Goal: Information Seeking & Learning: Find specific fact

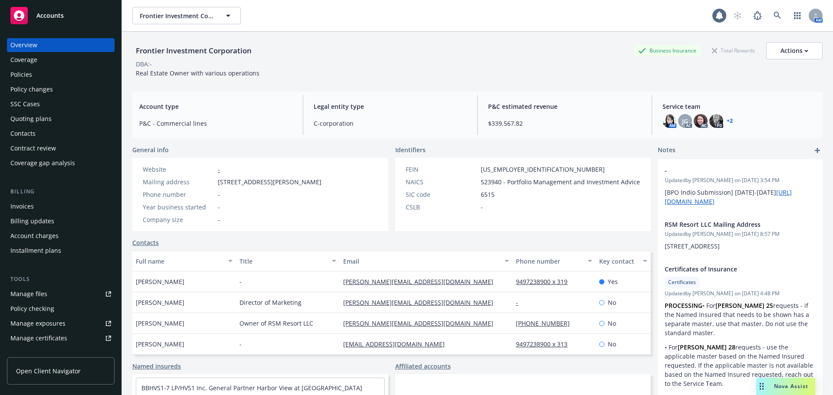
click at [24, 73] on div "Policies" at bounding box center [21, 75] width 22 height 14
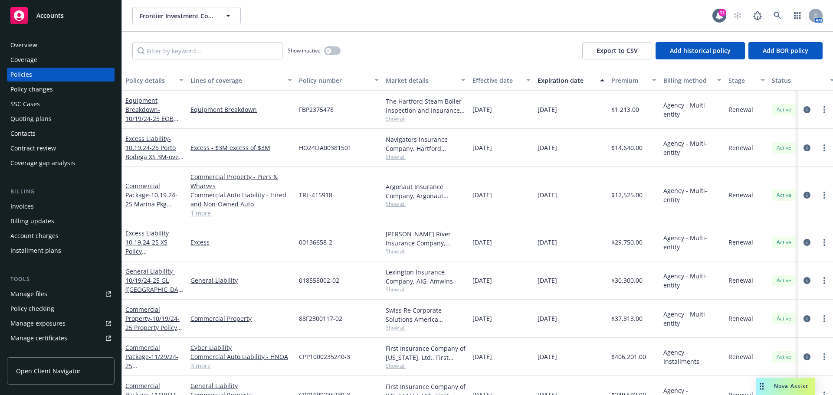
click at [489, 81] on div "Effective date" at bounding box center [496, 80] width 49 height 9
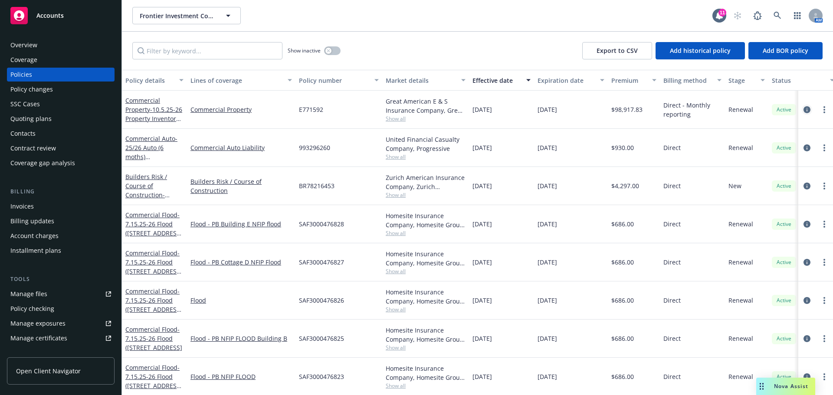
click at [803, 111] on icon "circleInformation" at bounding box center [806, 109] width 7 height 7
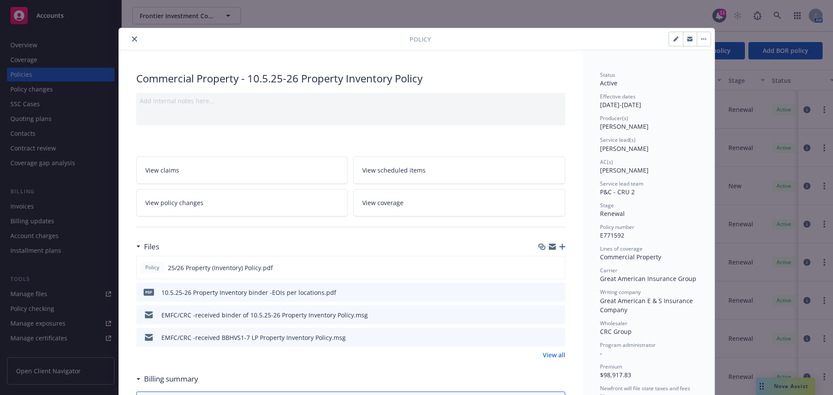
click at [236, 212] on link "View policy changes" at bounding box center [242, 202] width 212 height 27
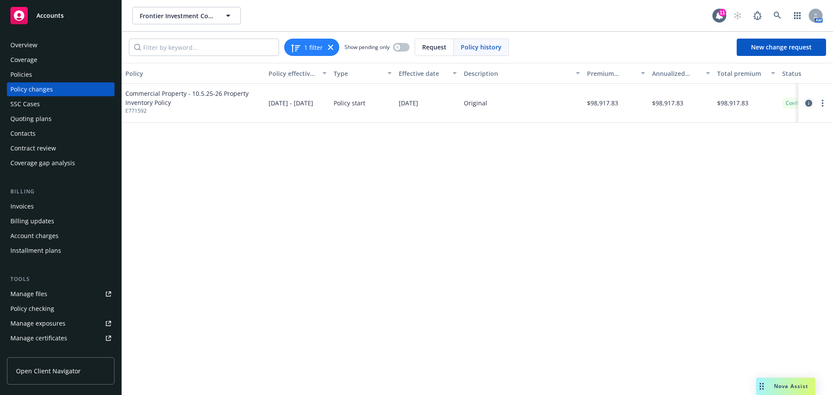
click at [805, 103] on icon "circleInformation" at bounding box center [808, 103] width 7 height 7
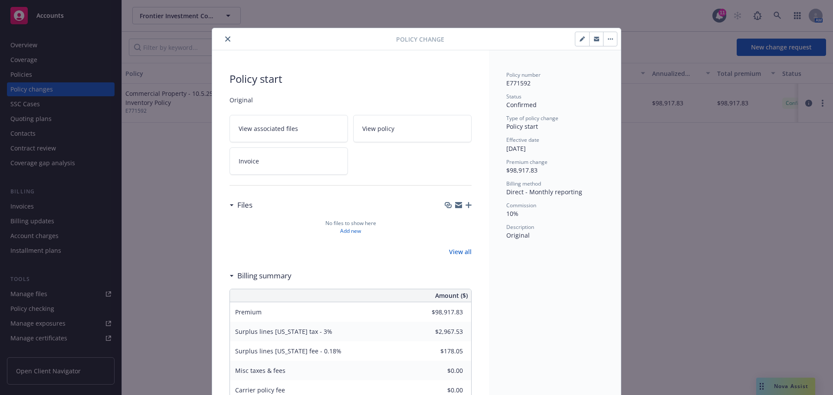
scroll to position [26, 0]
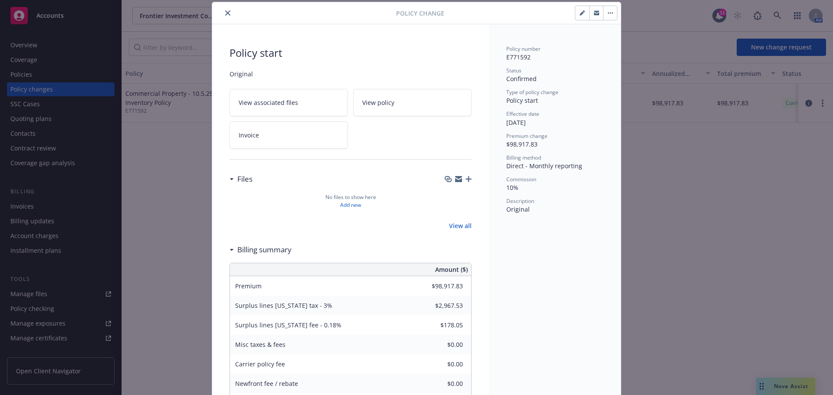
click at [579, 16] on button "button" at bounding box center [582, 13] width 14 height 14
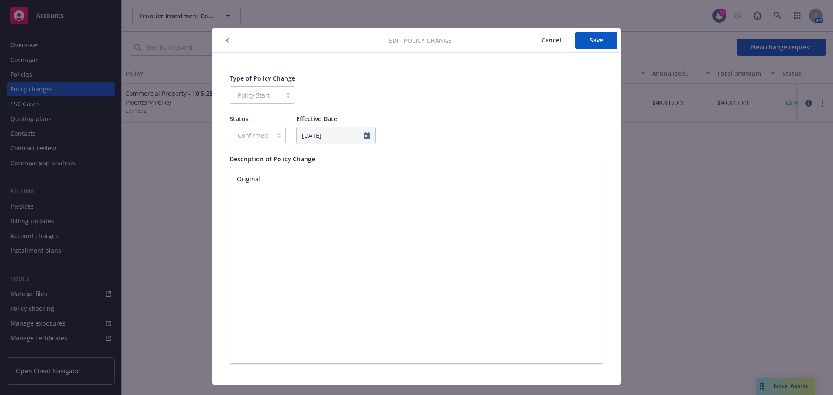
click at [552, 41] on span "Cancel" at bounding box center [551, 40] width 20 height 8
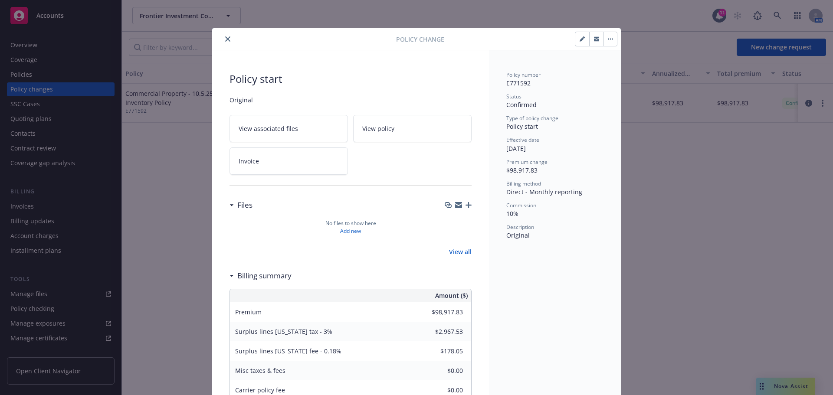
click at [225, 40] on icon "close" at bounding box center [227, 38] width 5 height 5
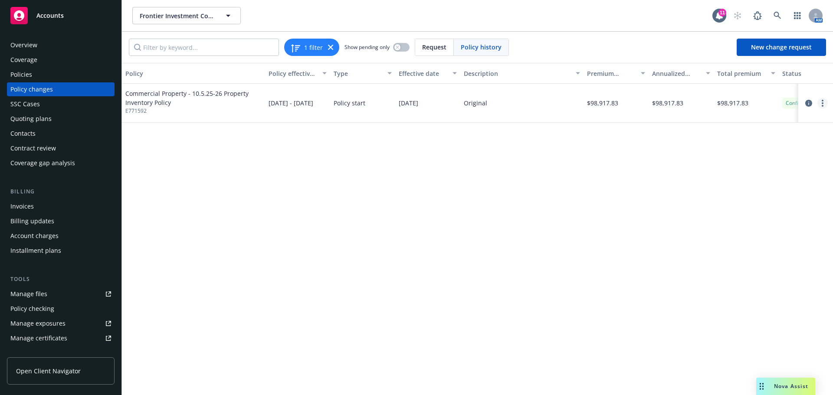
click at [822, 102] on circle "more" at bounding box center [822, 103] width 2 height 2
click at [726, 173] on link "Edit billing info" at bounding box center [752, 172] width 149 height 17
select select "CA"
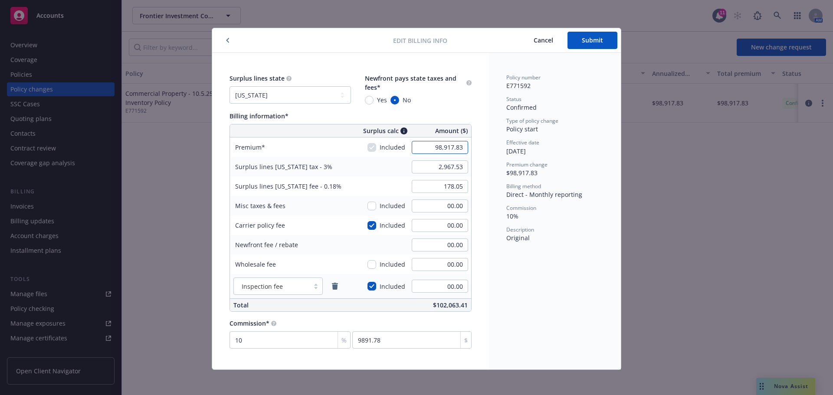
click at [426, 151] on input "98,917.83" at bounding box center [440, 147] width 56 height 13
type input "98,806.22"
type input "2,964.19"
type input "177.85"
type input "9880.62"
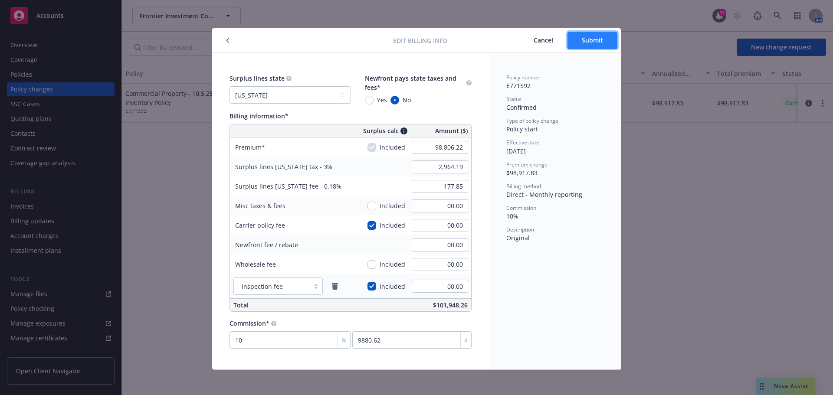
click at [586, 41] on span "Submit" at bounding box center [592, 40] width 21 height 8
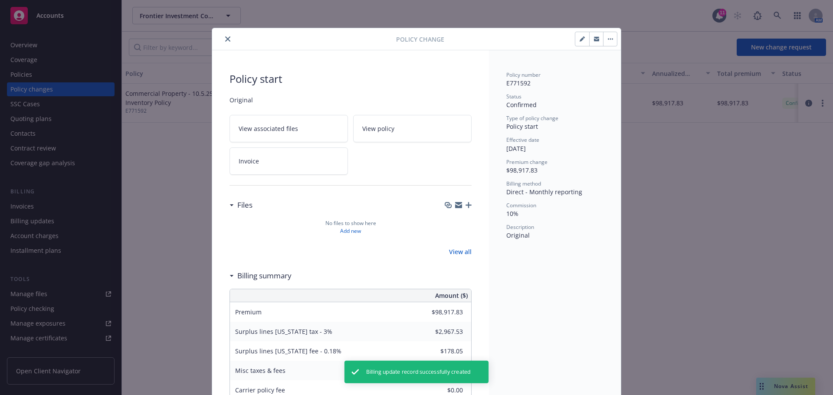
type input "$98,806.22"
type input "$2,964.19"
type input "$177.85"
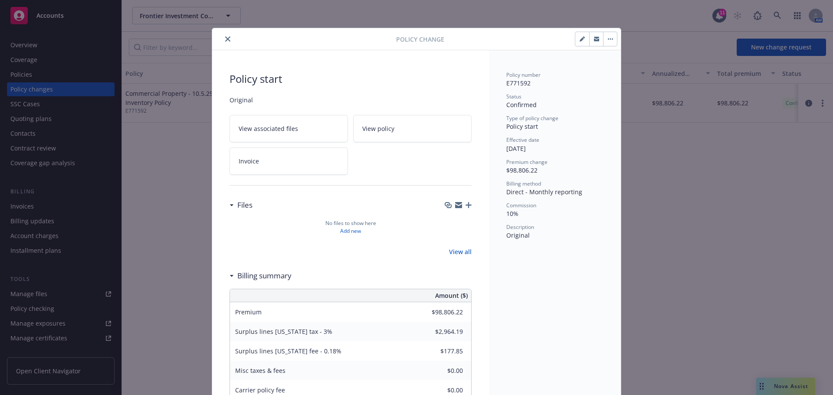
click at [222, 40] on button "close" at bounding box center [227, 39] width 10 height 10
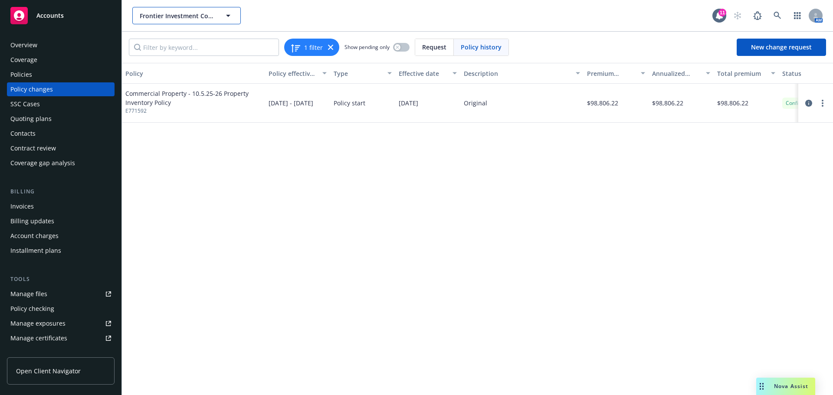
click at [176, 14] on span "Frontier Investment Corporation" at bounding box center [177, 15] width 75 height 9
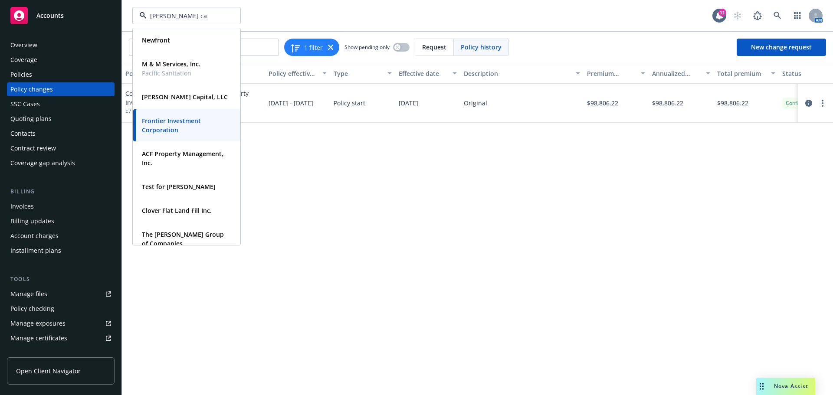
type input "finn cap"
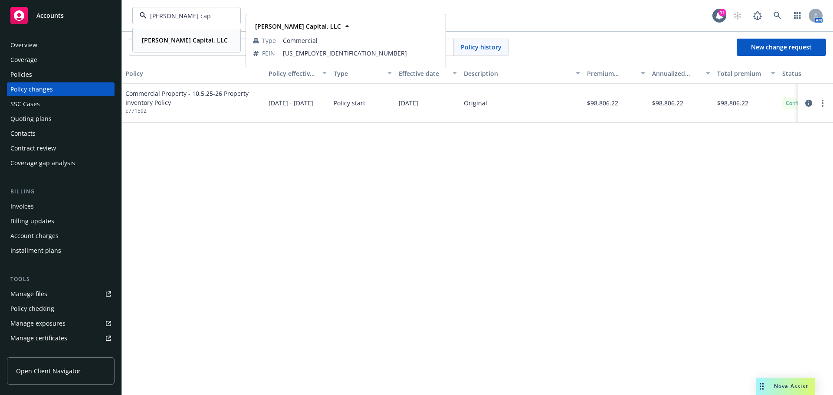
click at [170, 41] on strong "Finn Capital, LLC" at bounding box center [185, 40] width 86 height 8
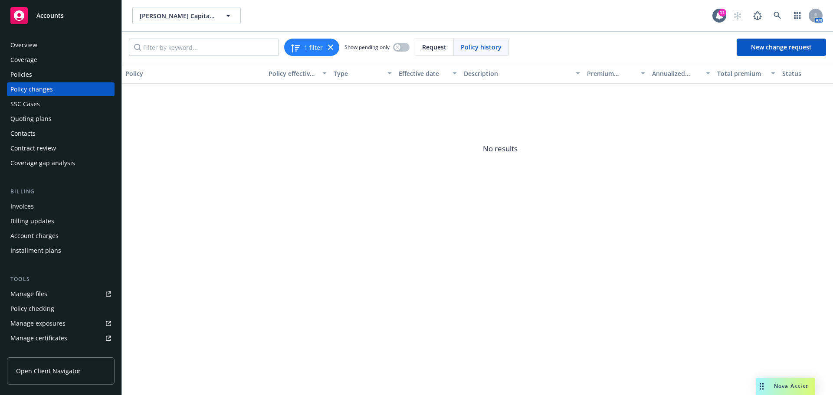
click at [31, 77] on div "Policies" at bounding box center [21, 75] width 22 height 14
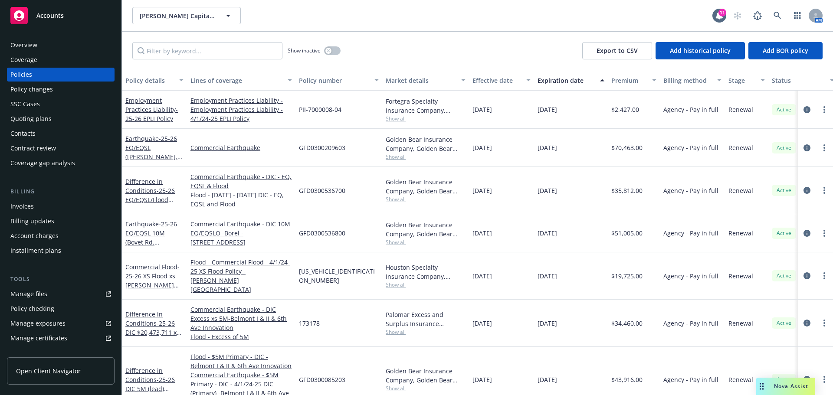
click at [18, 205] on div "Invoices" at bounding box center [21, 206] width 23 height 14
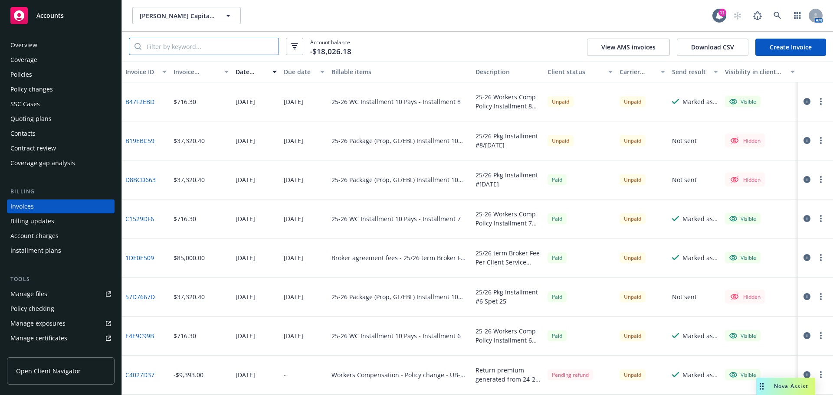
click at [176, 45] on input "search" at bounding box center [209, 46] width 137 height 16
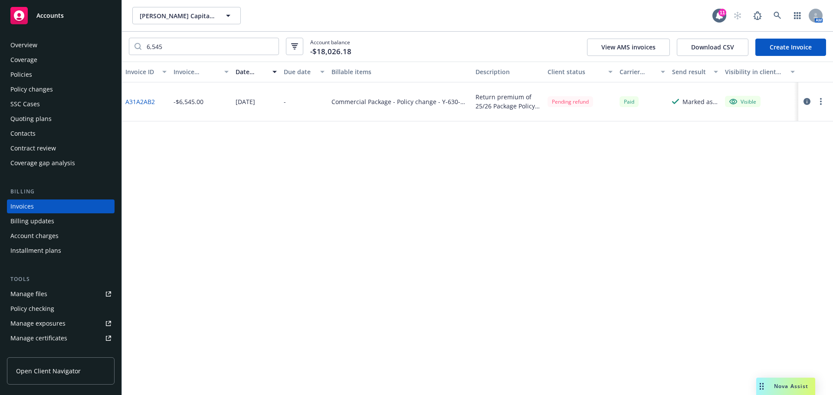
click at [804, 101] on icon "button" at bounding box center [806, 101] width 7 height 7
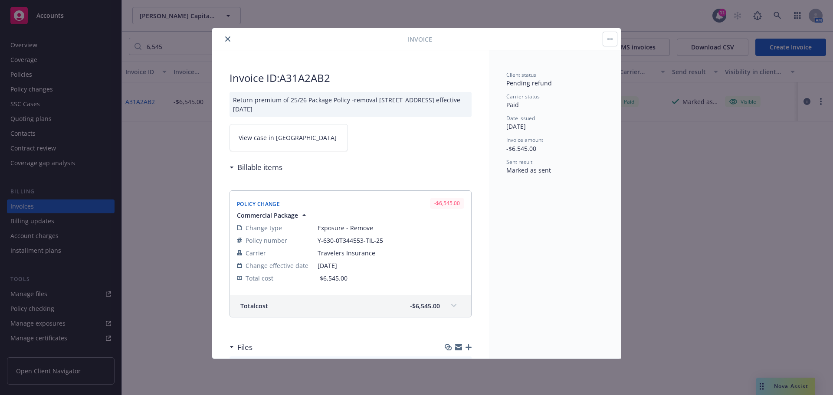
click at [231, 40] on button "close" at bounding box center [227, 39] width 10 height 10
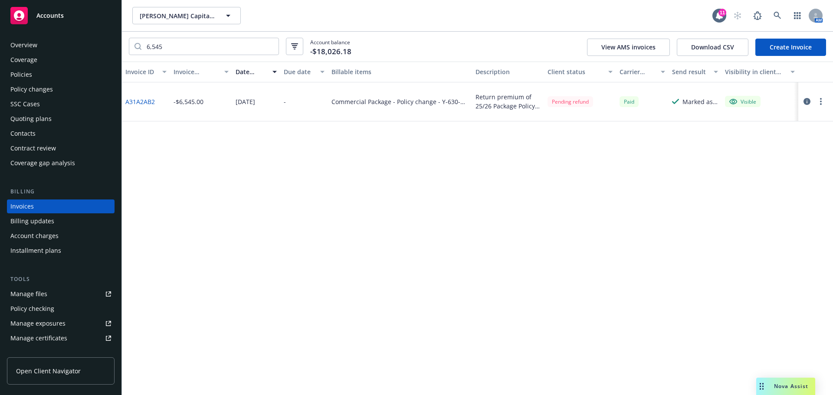
click at [145, 101] on link "A31A2AB2" at bounding box center [139, 101] width 29 height 9
drag, startPoint x: 172, startPoint y: 47, endPoint x: 134, endPoint y: 48, distance: 38.2
click at [134, 48] on div "6,545" at bounding box center [204, 46] width 150 height 17
type input "2,777"
click at [140, 99] on link "C4151EFC" at bounding box center [139, 101] width 28 height 9
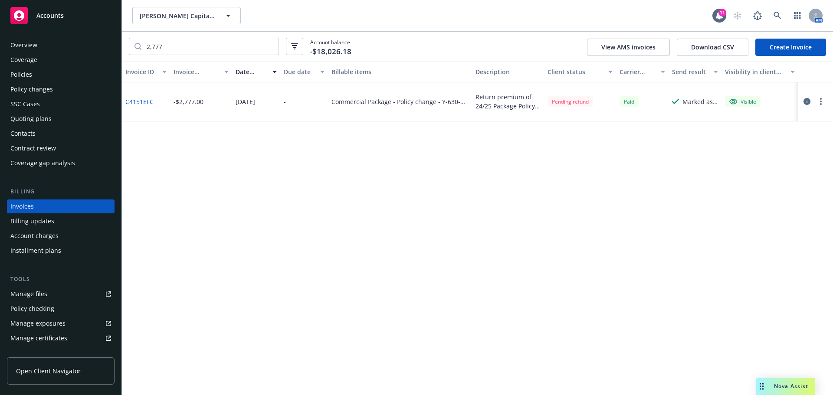
click at [26, 90] on div "Policy changes" at bounding box center [31, 89] width 43 height 14
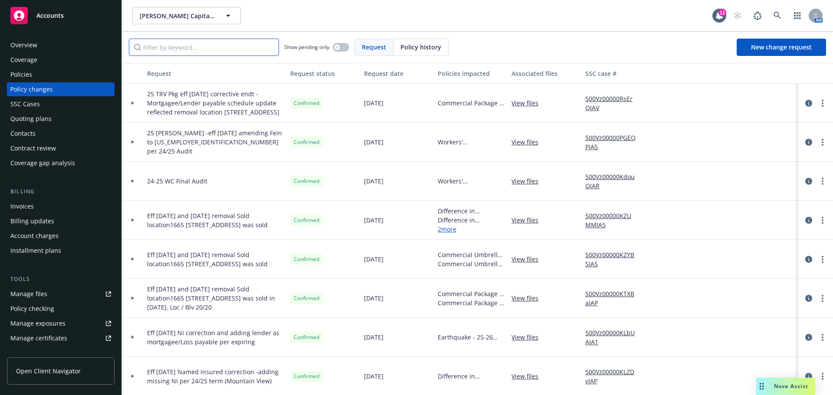
click at [178, 49] on input "Filter by keyword..." at bounding box center [204, 47] width 150 height 17
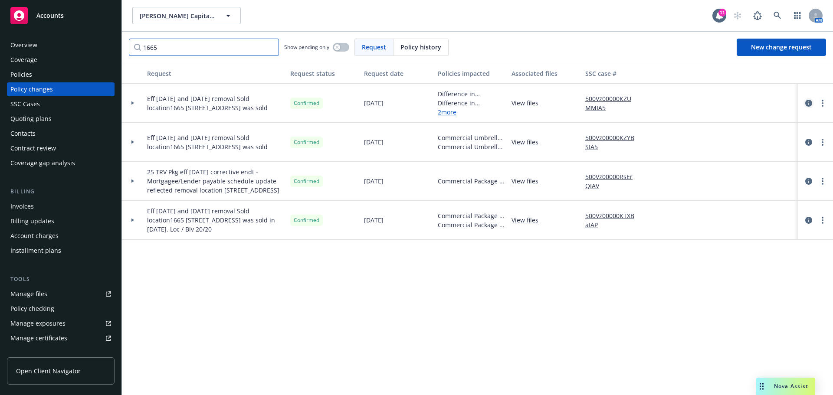
type input "1665"
click at [807, 104] on icon "circleInformation" at bounding box center [808, 103] width 7 height 7
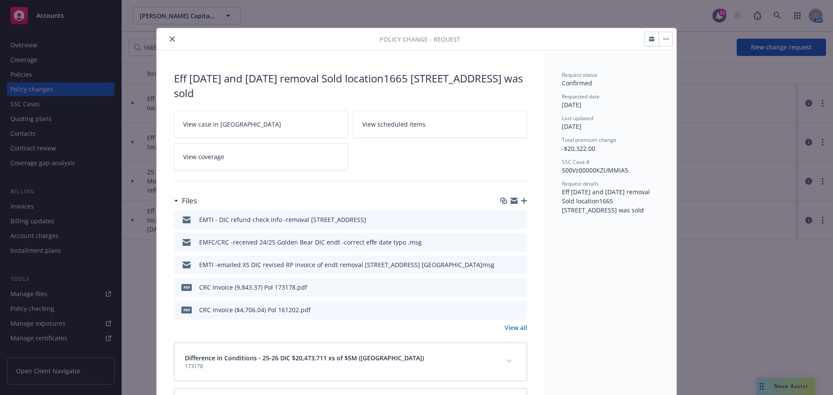
scroll to position [26, 0]
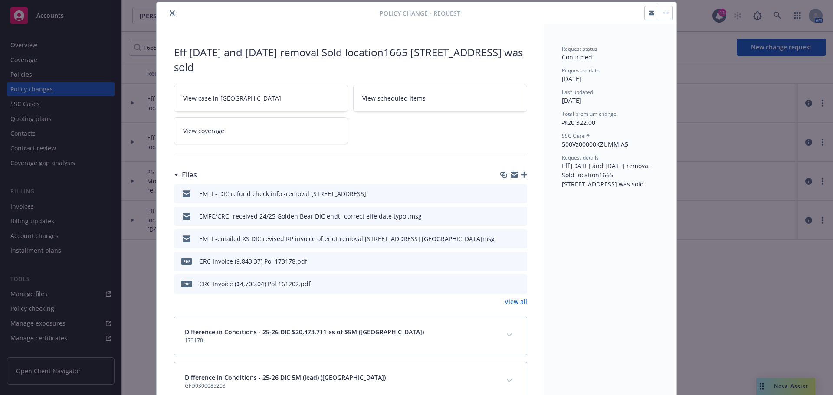
click at [170, 13] on icon "close" at bounding box center [172, 12] width 5 height 5
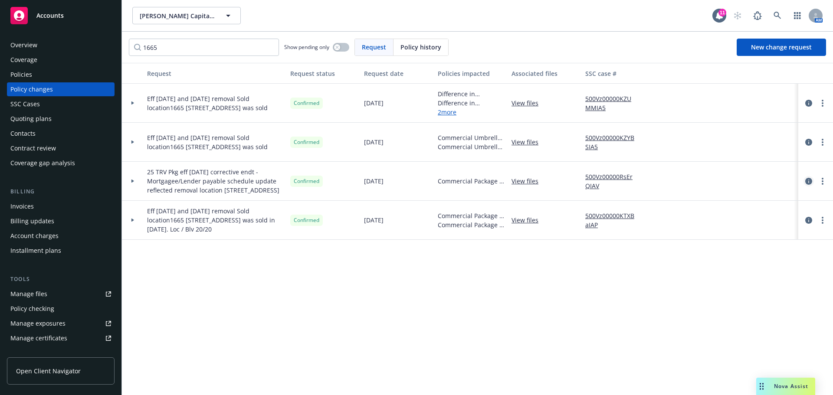
click at [806, 185] on icon "circleInformation" at bounding box center [808, 181] width 7 height 7
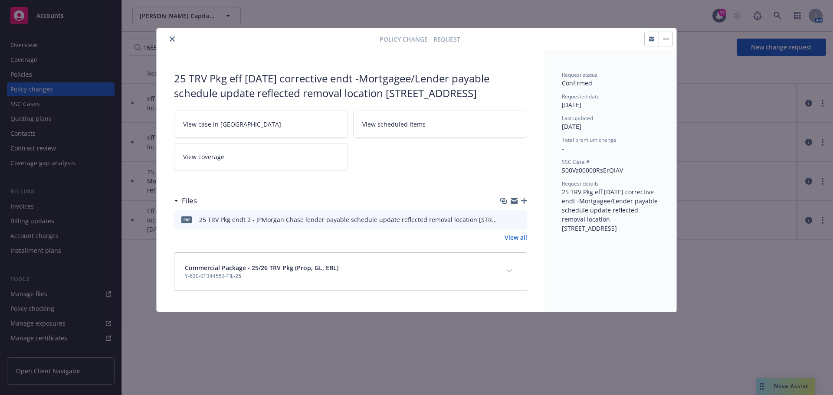
click at [522, 219] on icon "preview file" at bounding box center [519, 219] width 8 height 6
click at [173, 39] on icon "close" at bounding box center [172, 38] width 5 height 5
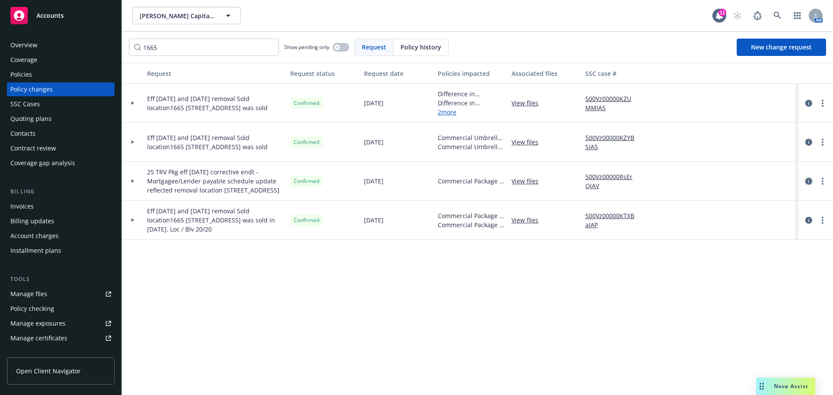
click at [808, 185] on icon "circleInformation" at bounding box center [808, 181] width 7 height 7
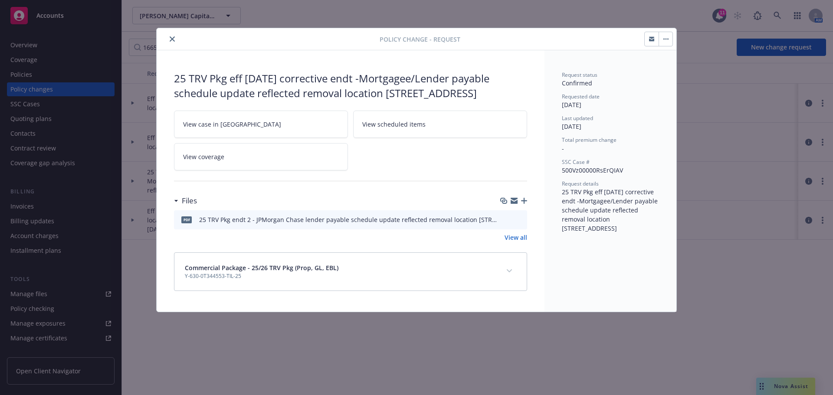
click at [173, 41] on icon "close" at bounding box center [172, 38] width 5 height 5
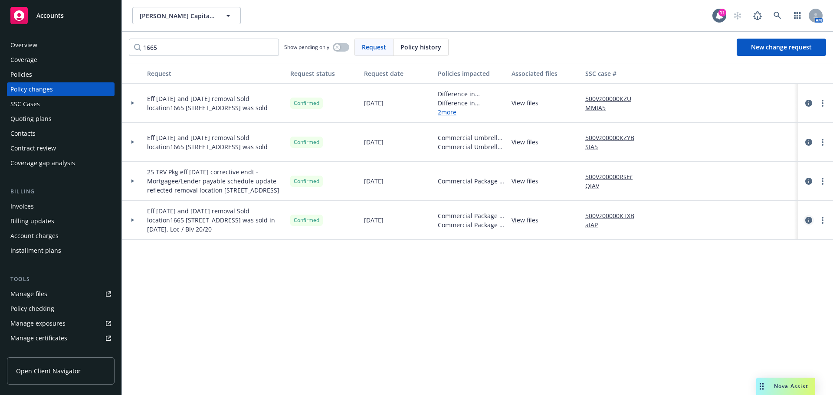
click at [808, 224] on icon "circleInformation" at bounding box center [808, 220] width 7 height 7
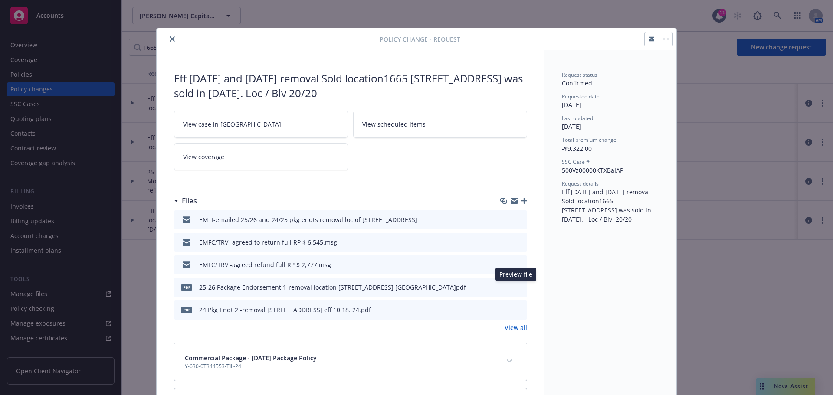
click at [515, 285] on icon "preview file" at bounding box center [519, 287] width 8 height 6
click at [502, 219] on icon "download file" at bounding box center [505, 218] width 6 height 5
click at [501, 220] on icon "download file" at bounding box center [504, 219] width 7 height 7
click at [170, 37] on icon "close" at bounding box center [172, 38] width 5 height 5
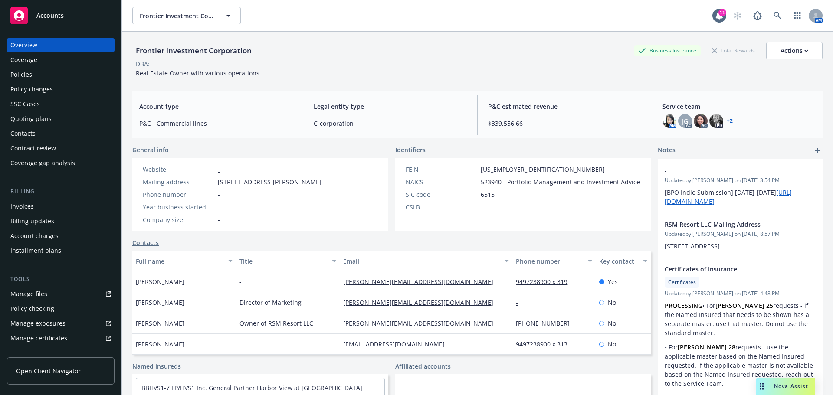
click at [26, 77] on div "Policies" at bounding box center [21, 75] width 22 height 14
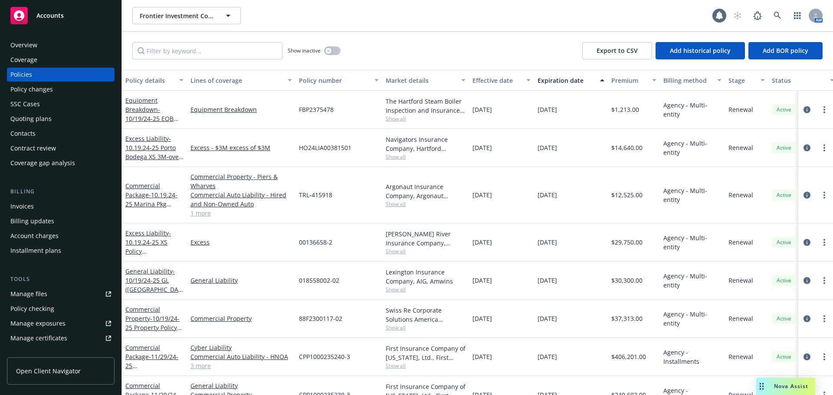
click at [30, 206] on div "Invoices" at bounding box center [21, 206] width 23 height 14
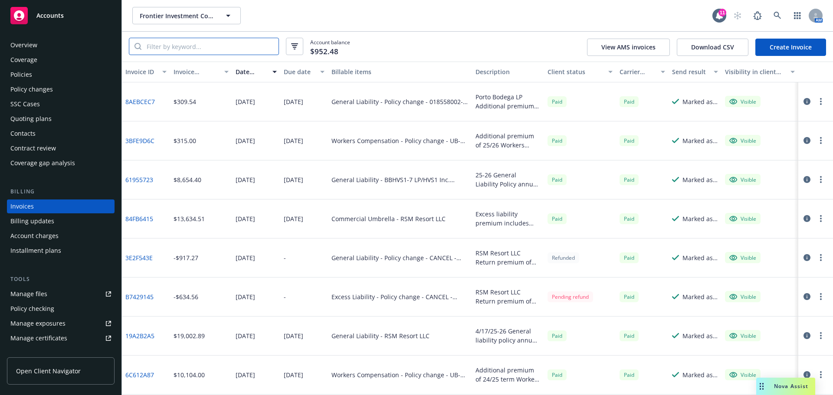
click at [176, 48] on input "search" at bounding box center [209, 46] width 137 height 16
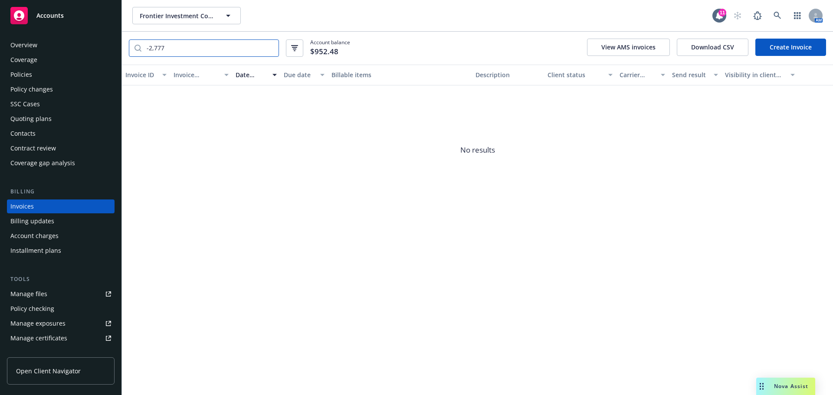
drag, startPoint x: 170, startPoint y: 50, endPoint x: 145, endPoint y: 53, distance: 24.5
click at [145, 53] on input "-2,777" at bounding box center [209, 48] width 137 height 16
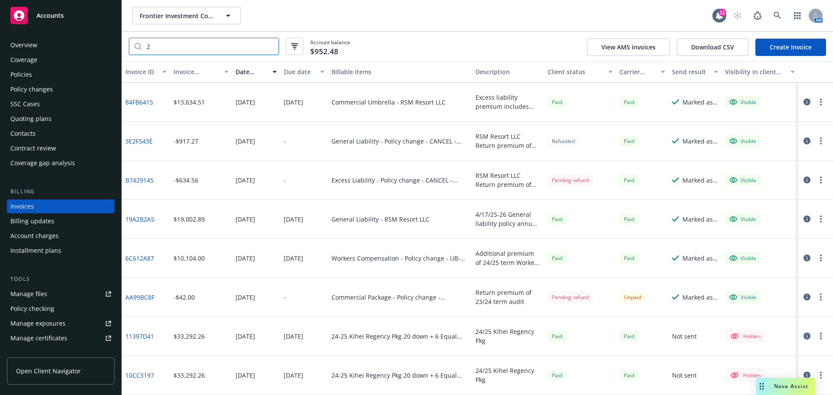
scroll to position [73, 0]
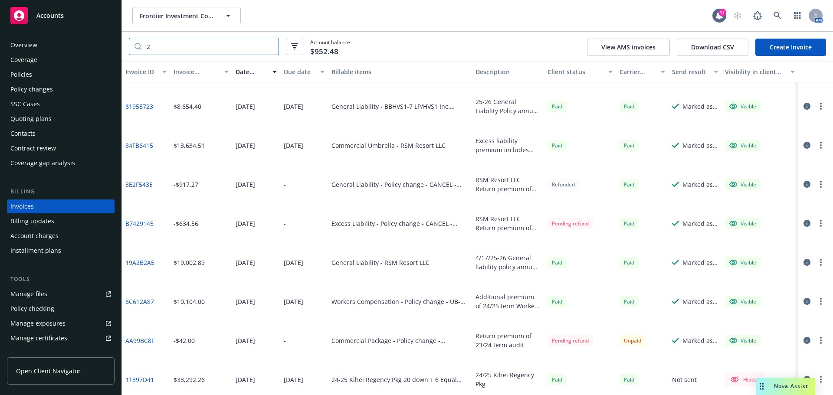
drag, startPoint x: 167, startPoint y: 49, endPoint x: 144, endPoint y: 53, distance: 23.1
click at [144, 53] on input "2" at bounding box center [209, 46] width 137 height 16
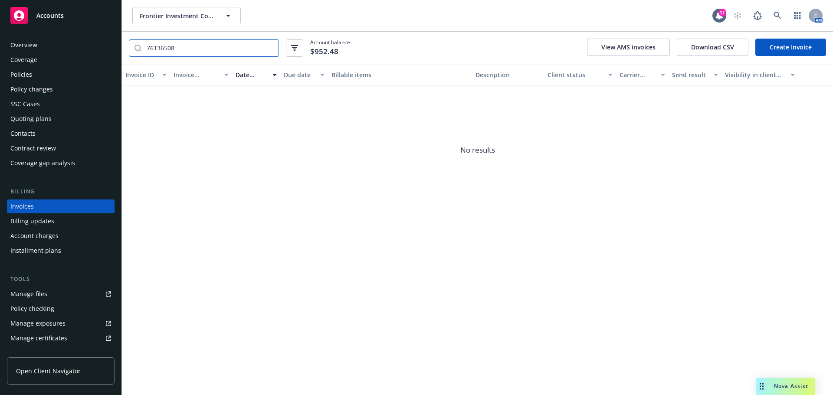
type input "76136508"
click at [18, 76] on div "Policies" at bounding box center [21, 75] width 22 height 14
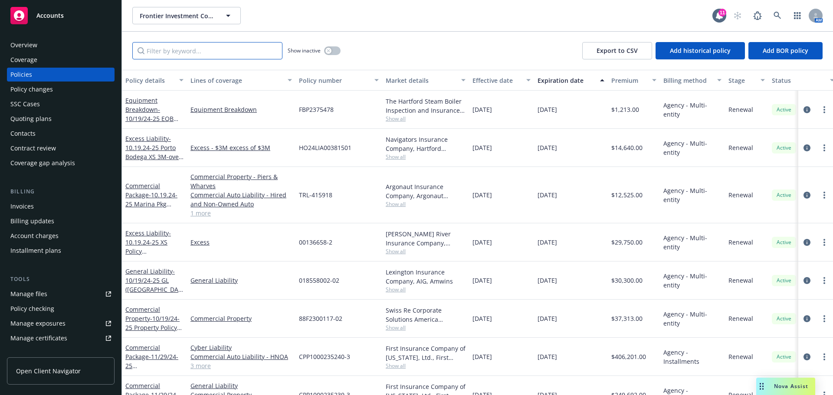
click at [163, 56] on input "Filter by keyword..." at bounding box center [207, 50] width 150 height 17
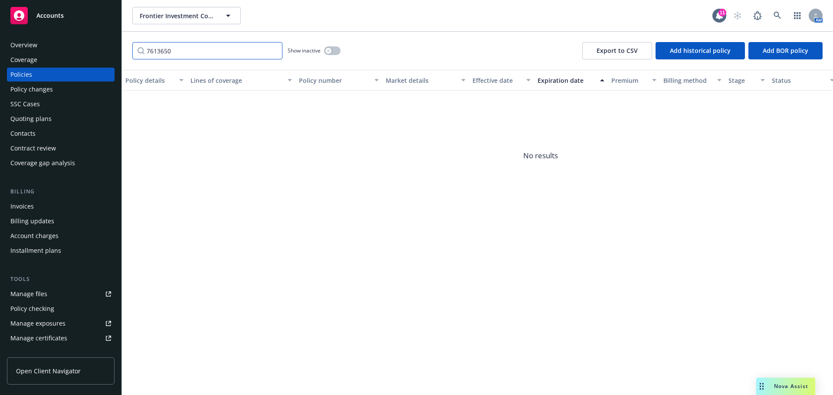
type input "76136508"
drag, startPoint x: 183, startPoint y: 52, endPoint x: 145, endPoint y: 53, distance: 37.8
click at [146, 54] on input "76136508" at bounding box center [207, 50] width 150 height 17
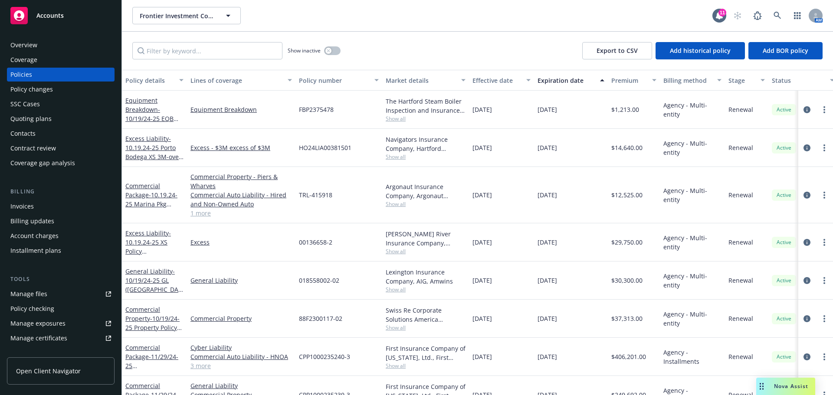
click at [30, 120] on div "Quoting plans" at bounding box center [30, 119] width 41 height 14
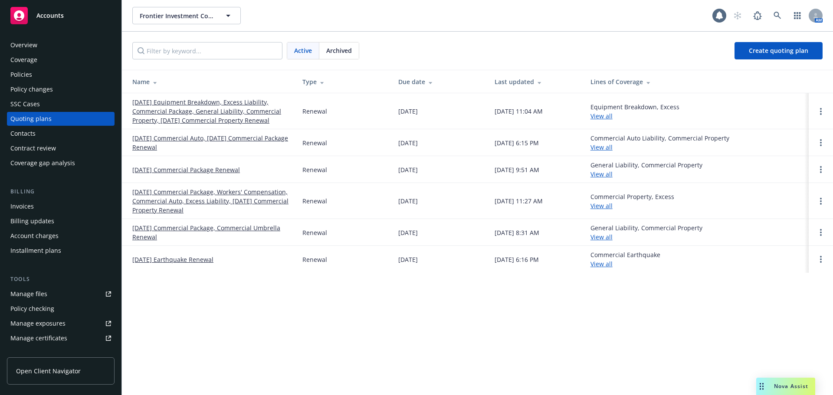
click at [17, 75] on div "Policies" at bounding box center [21, 75] width 22 height 14
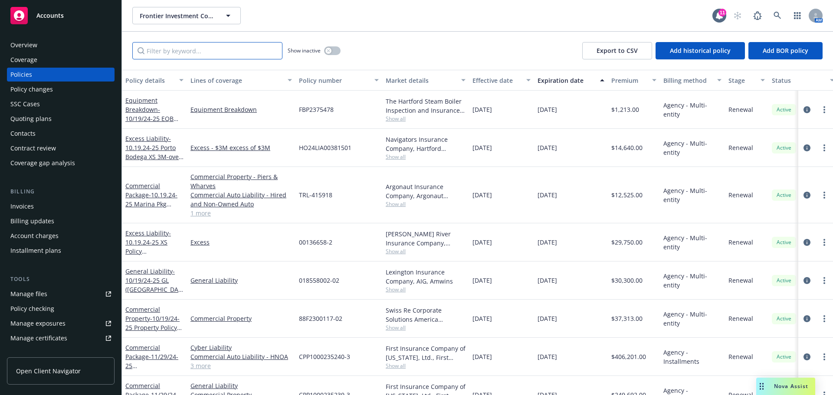
click at [201, 55] on input "Filter by keyword..." at bounding box center [207, 50] width 150 height 17
type input "["
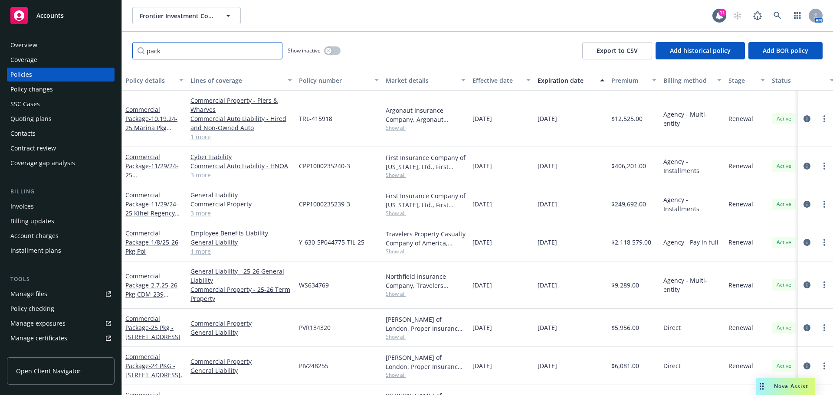
type input "pack"
click at [26, 297] on div "Manage files" at bounding box center [28, 294] width 37 height 14
click at [39, 92] on div "Policy changes" at bounding box center [31, 89] width 43 height 14
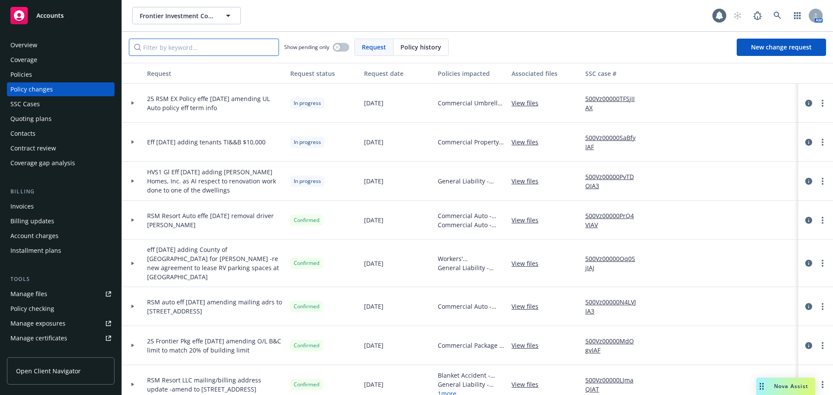
click at [163, 43] on input "Filter by keyword..." at bounding box center [204, 47] width 150 height 17
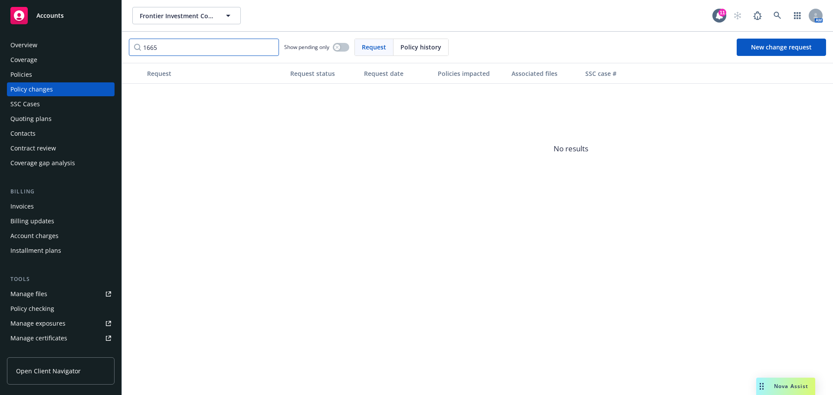
type input "1665"
drag, startPoint x: 177, startPoint y: 50, endPoint x: 106, endPoint y: 52, distance: 70.7
click at [106, 52] on div "Accounts Overview Coverage Policies Policy changes SSC Cases Quoting plans Cont…" at bounding box center [416, 197] width 833 height 395
click at [271, 48] on input "1665" at bounding box center [204, 47] width 150 height 17
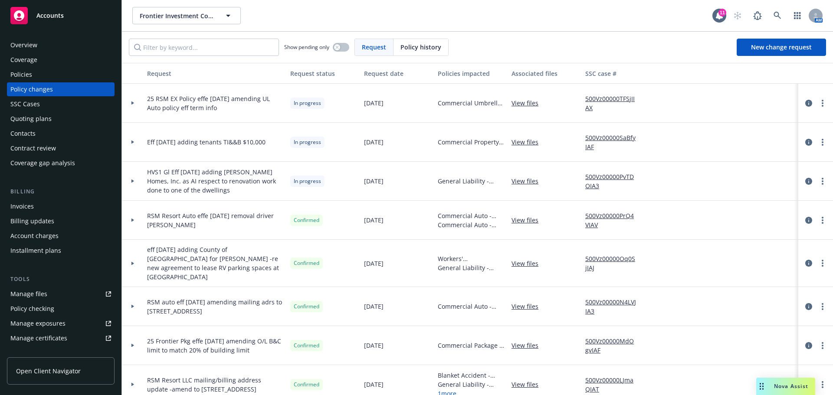
click at [32, 76] on div "Policies" at bounding box center [60, 75] width 101 height 14
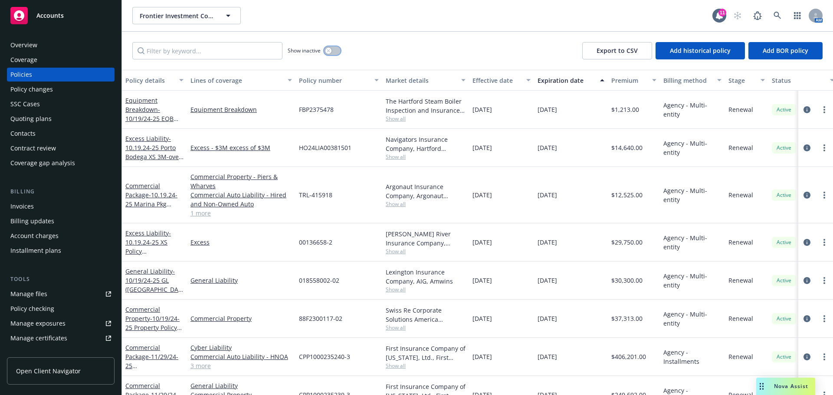
drag, startPoint x: 334, startPoint y: 52, endPoint x: 324, endPoint y: 52, distance: 9.6
click at [332, 52] on button "button" at bounding box center [332, 50] width 16 height 9
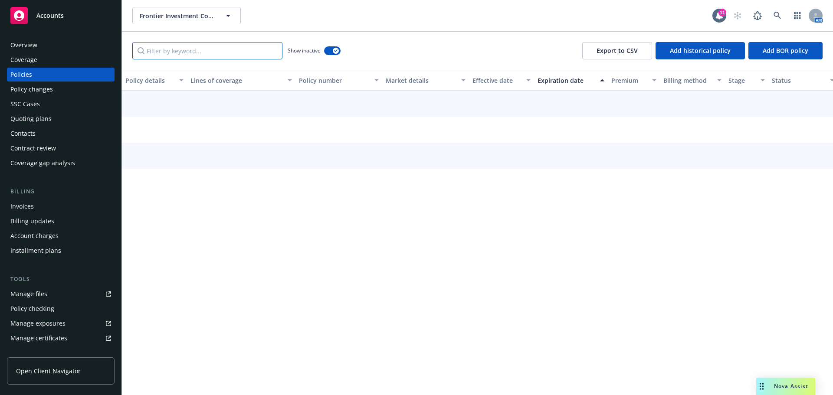
click at [236, 49] on input "Filter by keyword..." at bounding box center [207, 50] width 150 height 17
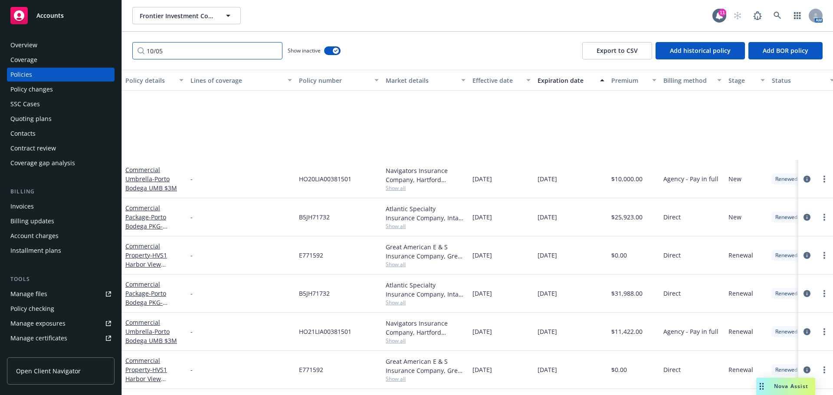
scroll to position [115, 0]
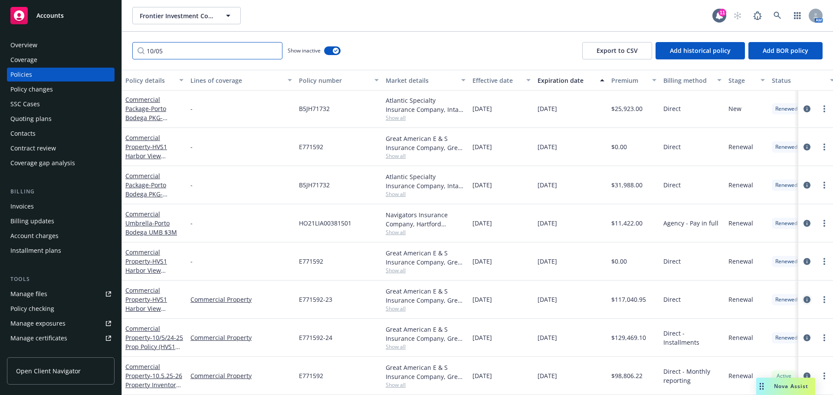
type input "10/05"
click at [803, 296] on icon "circleInformation" at bounding box center [806, 299] width 7 height 7
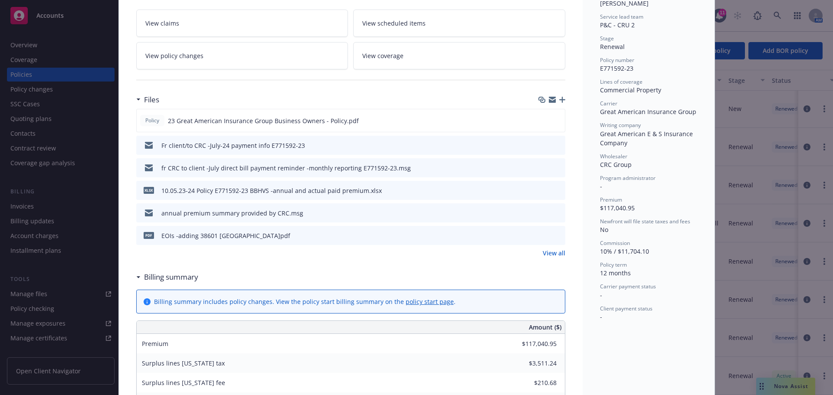
scroll to position [217, 0]
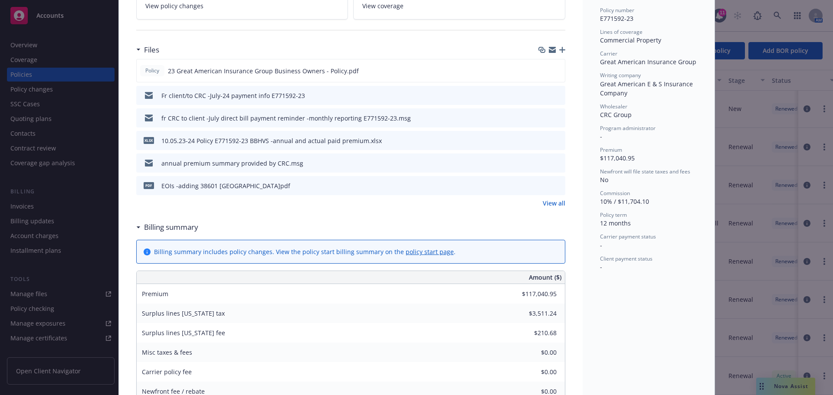
click at [547, 205] on link "View all" at bounding box center [554, 203] width 23 height 9
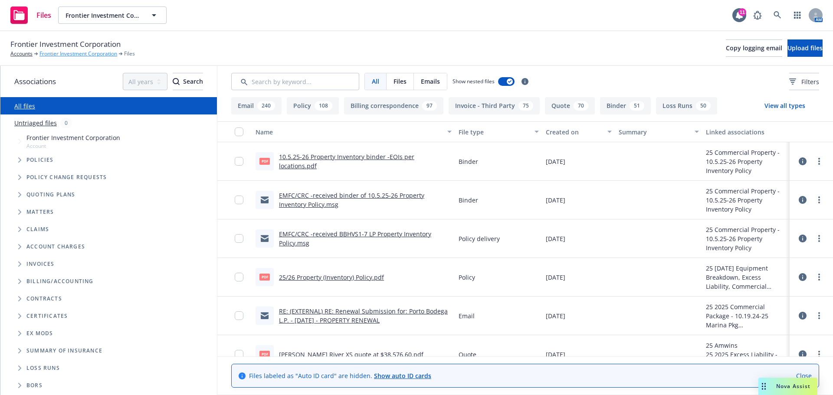
click at [71, 54] on link "Frontier Investment Corporation" at bounding box center [78, 54] width 78 height 8
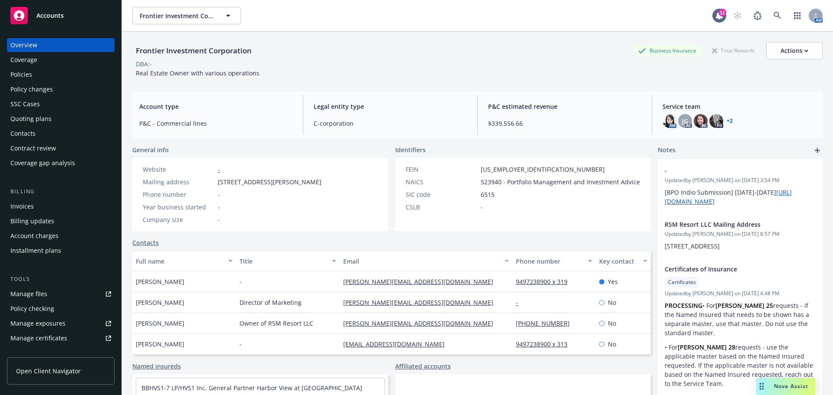
click at [32, 296] on div "Manage files" at bounding box center [28, 294] width 37 height 14
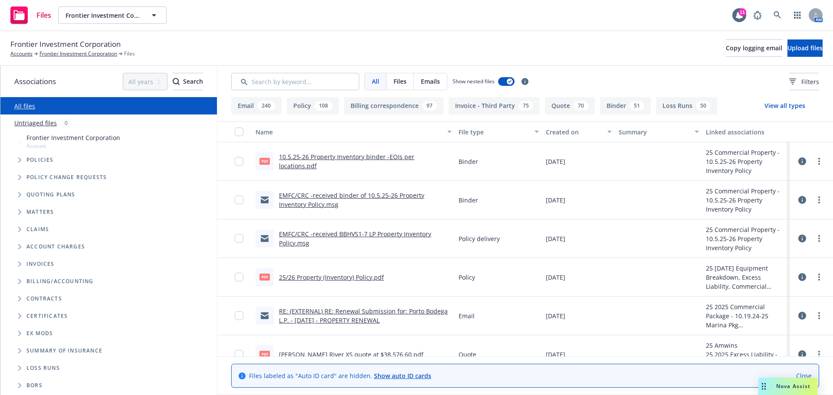
click at [365, 279] on link "25/26 Property (Inventory) Policy.pdf" at bounding box center [331, 277] width 105 height 8
click at [326, 159] on link "10.5.25-26 Property Inventory binder -EOIs per locations.pdf" at bounding box center [346, 161] width 135 height 17
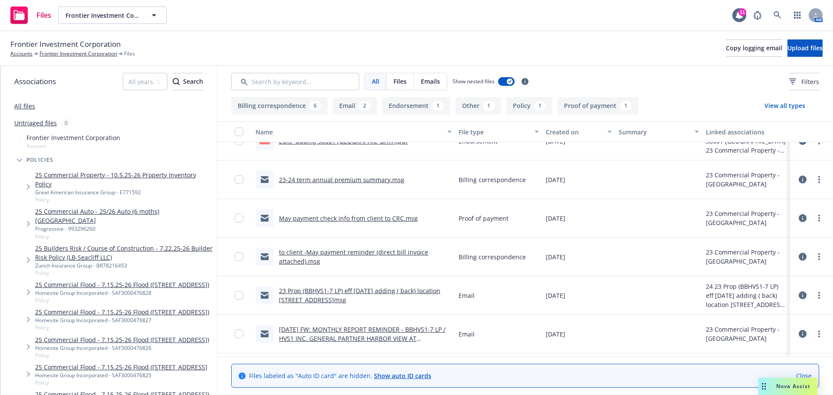
scroll to position [247, 0]
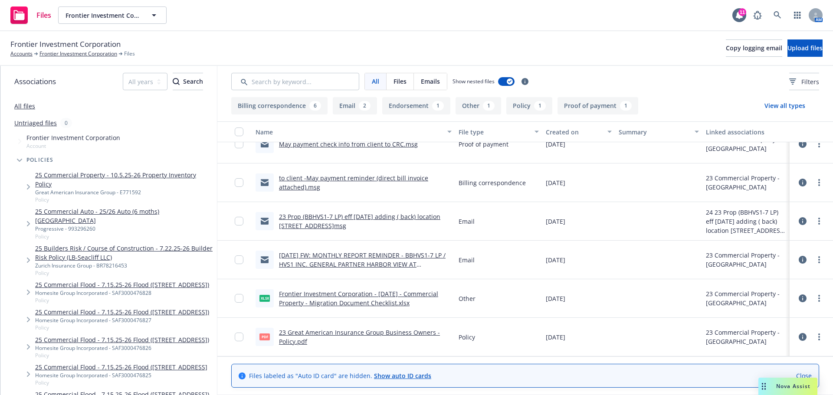
click at [404, 259] on link "[DATE] FW: MONTHLY REPORT REMINDER - BBHVS1-7 LP / HVS1 INC. GENERAL PARTNER HA…" at bounding box center [362, 264] width 167 height 26
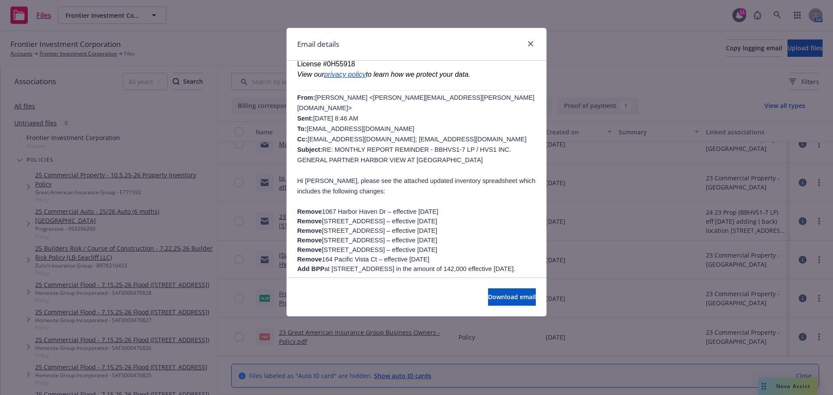
scroll to position [177, 0]
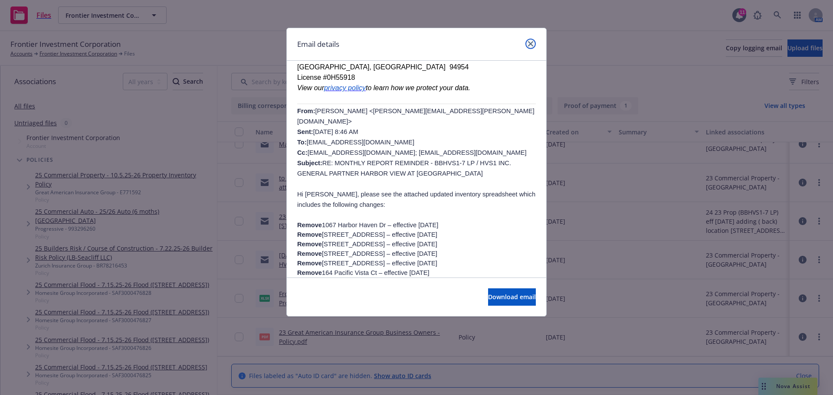
click at [526, 41] on link "close" at bounding box center [530, 44] width 10 height 10
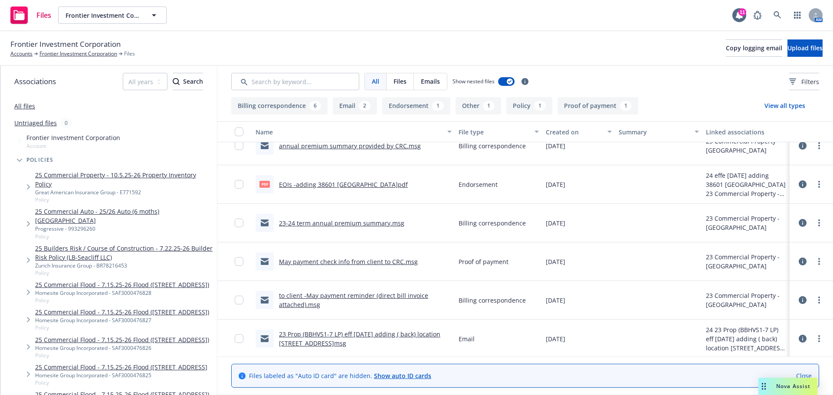
scroll to position [217, 0]
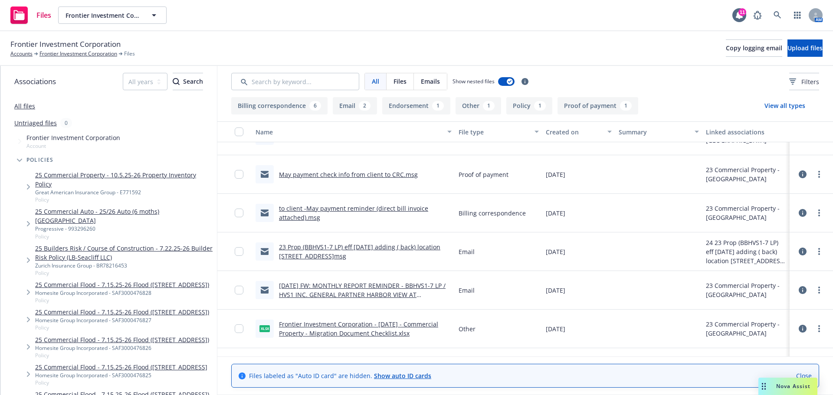
click at [421, 285] on link "[DATE] FW: MONTHLY REPORT REMINDER - BBHVS1-7 LP / HVS1 INC. GENERAL PARTNER HA…" at bounding box center [362, 294] width 167 height 26
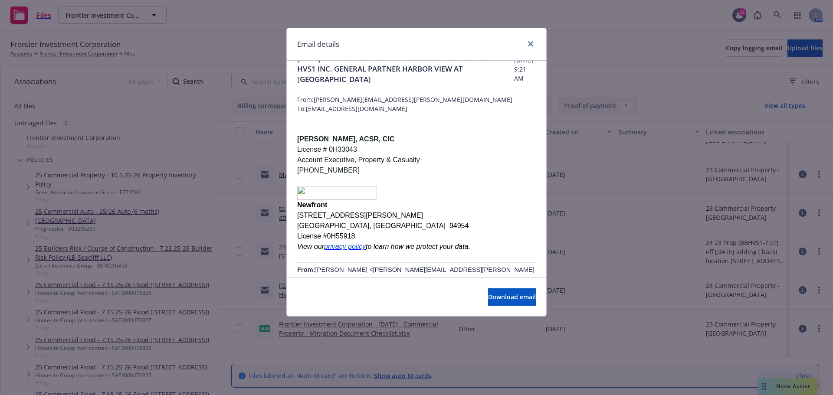
scroll to position [0, 0]
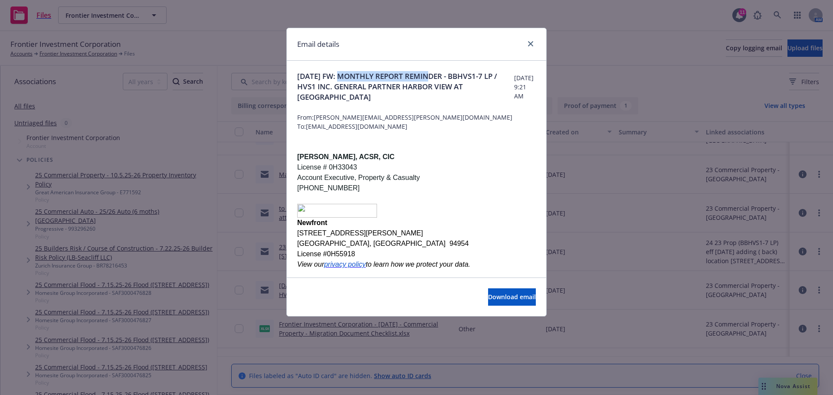
drag, startPoint x: 339, startPoint y: 73, endPoint x: 429, endPoint y: 75, distance: 89.8
click at [429, 75] on span "[DATE] FW: MONTHLY REPORT REMINDER - BBHVS1-7 LP / HVS1 INC. GENERAL PARTNER HA…" at bounding box center [405, 86] width 217 height 31
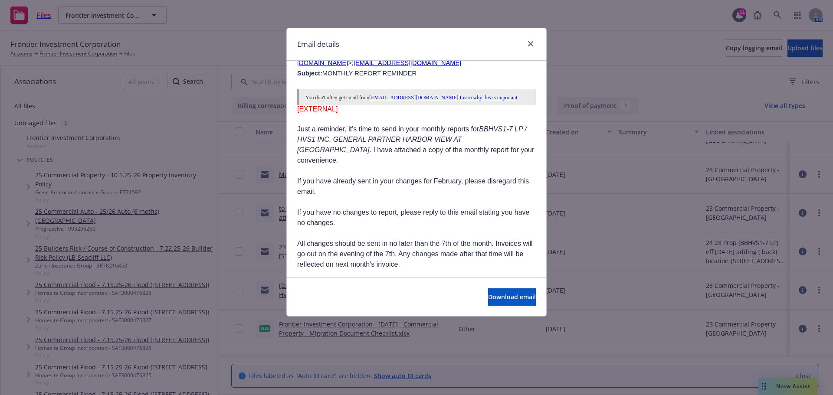
scroll to position [639, 0]
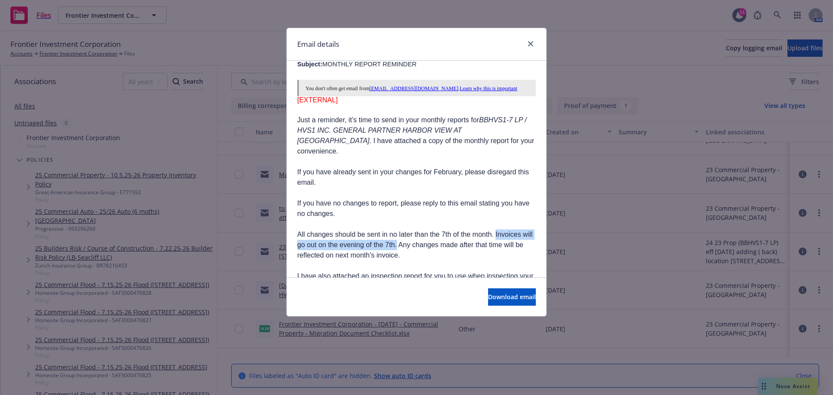
drag, startPoint x: 494, startPoint y: 190, endPoint x: 406, endPoint y: 205, distance: 88.9
click at [406, 205] on p "Just a reminder, it's time to send in your monthly reports for BBHVS1-7 LP / HV…" at bounding box center [416, 302] width 239 height 375
copy p "Invoices will go out on the evening of the 7th"
click at [526, 43] on link "close" at bounding box center [530, 44] width 10 height 10
